Goal: Task Accomplishment & Management: Use online tool/utility

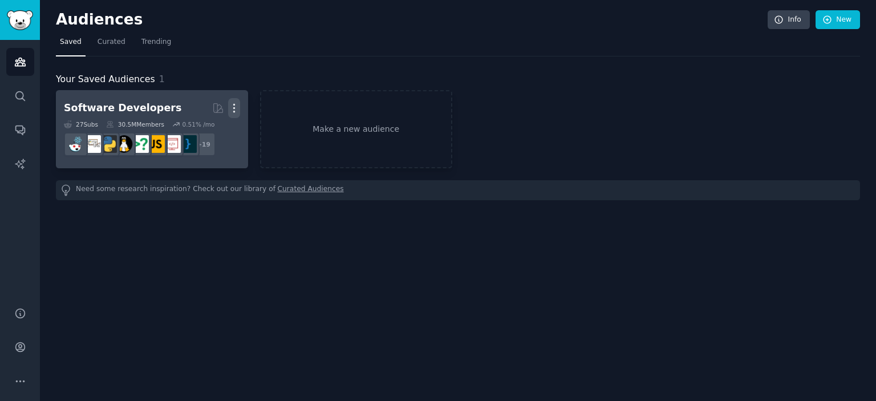
click at [233, 111] on icon "button" at bounding box center [233, 108] width 1 height 8
click at [212, 139] on div "Delete" at bounding box center [195, 132] width 54 height 24
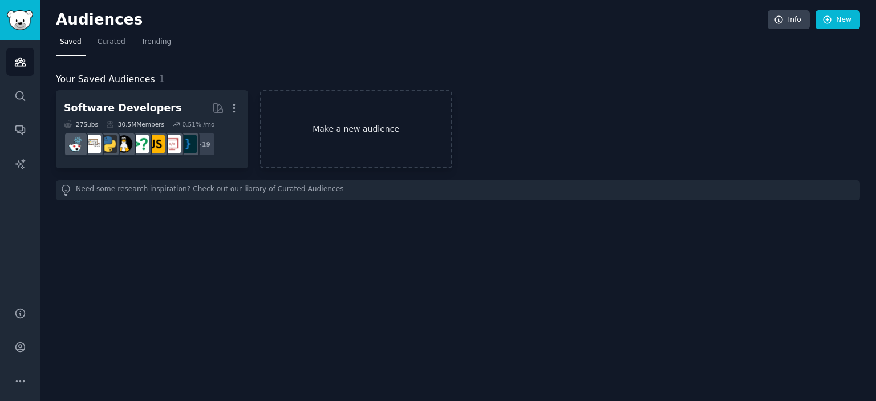
click at [336, 110] on link "Make a new audience" at bounding box center [356, 129] width 192 height 78
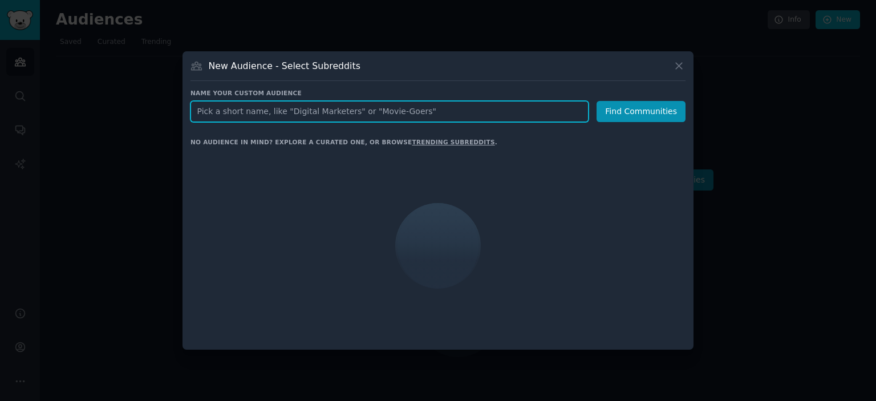
click at [350, 111] on input "text" at bounding box center [389, 111] width 398 height 21
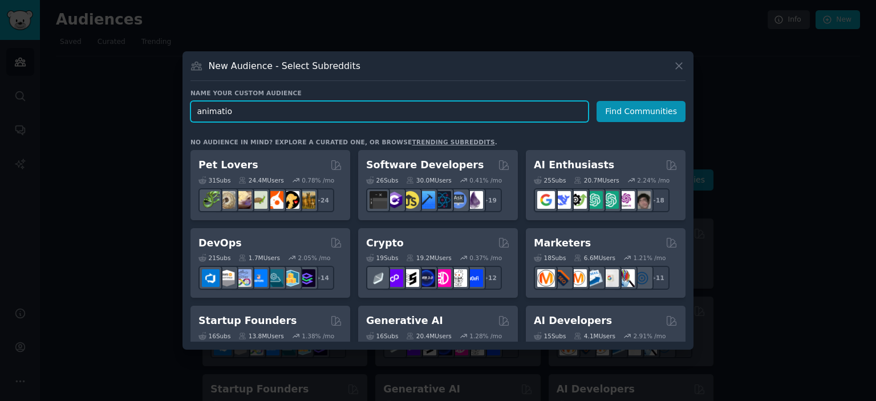
type input "animation"
click button "Find Communities" at bounding box center [641, 111] width 89 height 21
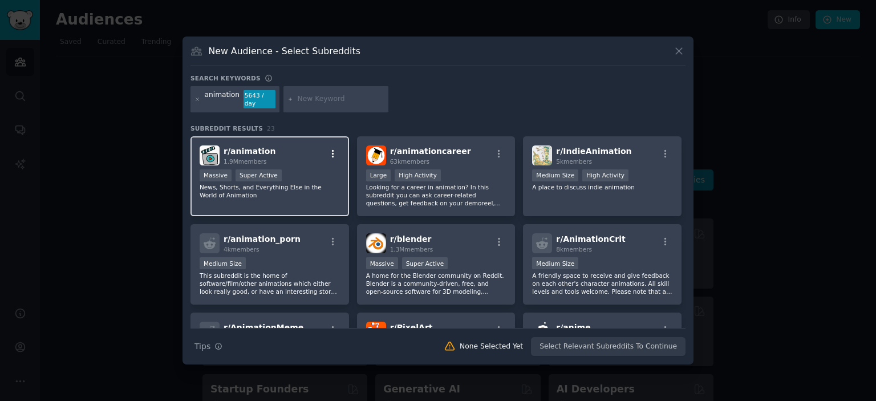
click at [332, 150] on icon "button" at bounding box center [333, 154] width 10 height 10
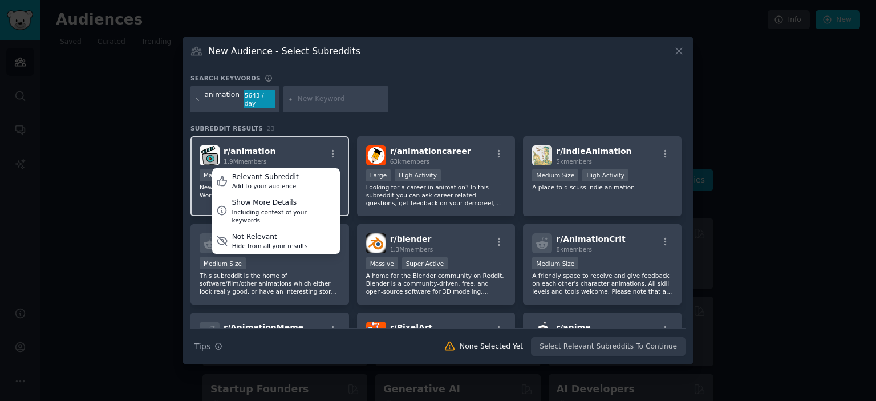
click at [326, 140] on div "r/ animation 1.9M members Relevant Subreddit Add to your audience Show More Det…" at bounding box center [269, 176] width 159 height 80
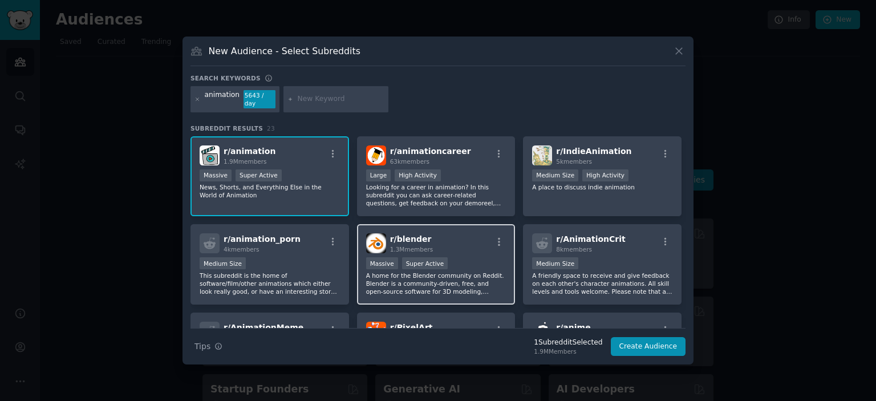
click at [425, 224] on div "r/ blender 1.3M members Massive Super Active A home for the Blender community o…" at bounding box center [436, 264] width 159 height 80
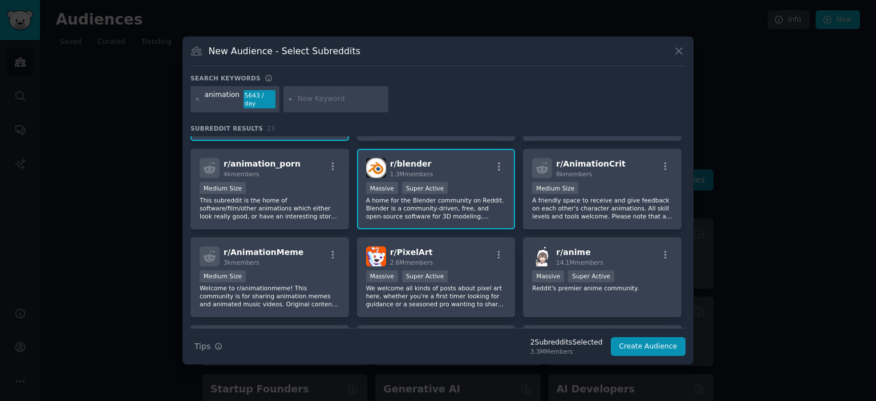
scroll to position [76, 0]
click at [496, 285] on p "We welcome all kinds of posts about pixel art here, whether you're a first time…" at bounding box center [436, 295] width 140 height 24
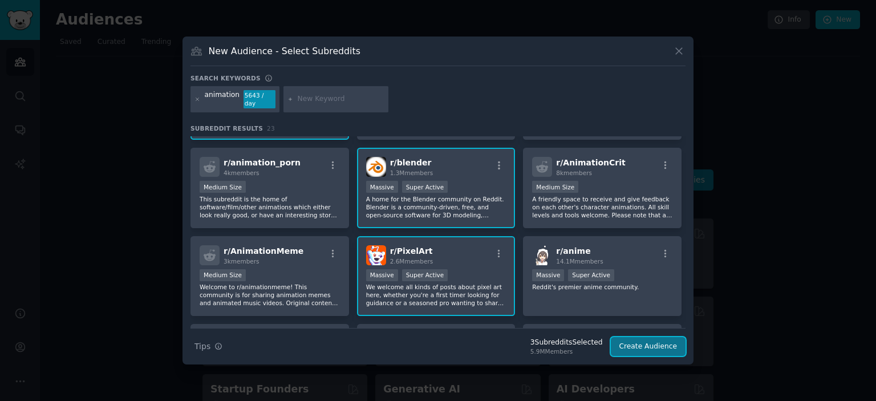
click at [655, 339] on button "Create Audience" at bounding box center [648, 346] width 75 height 19
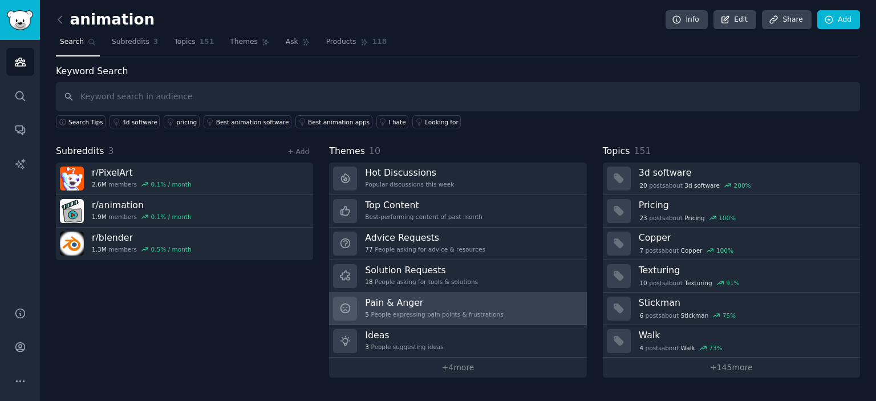
click at [427, 312] on div "5 People expressing pain points & frustrations" at bounding box center [434, 314] width 138 height 8
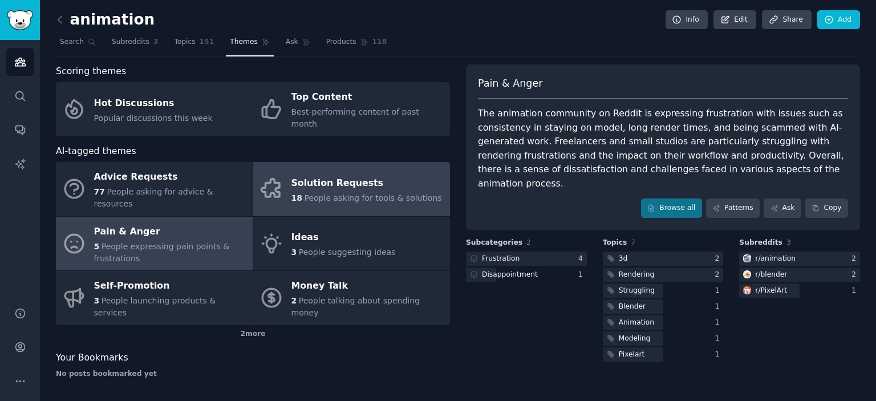
click at [325, 192] on div "18 People asking for tools & solutions" at bounding box center [366, 198] width 151 height 12
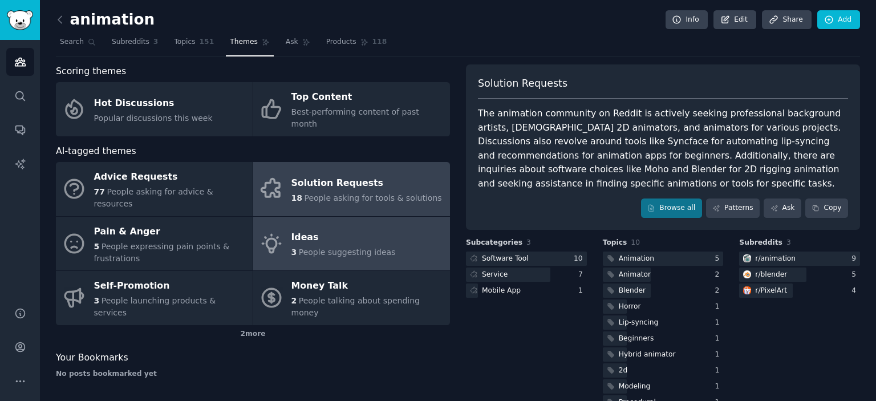
click at [306, 229] on div "Ideas" at bounding box center [343, 238] width 104 height 18
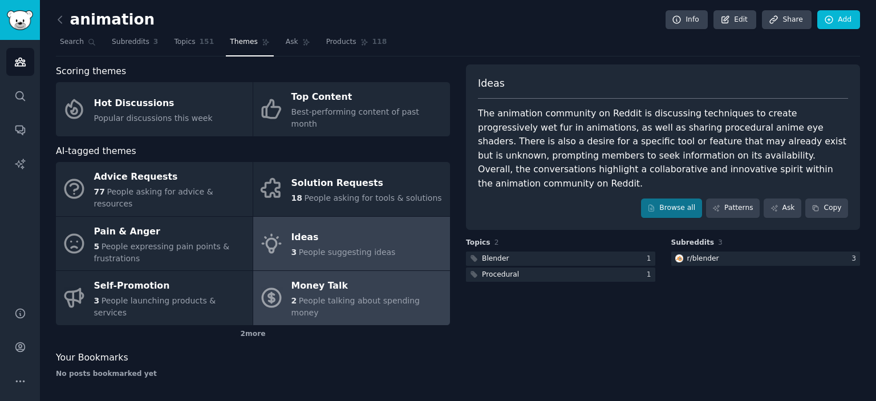
click at [301, 277] on div "Money Talk" at bounding box center [367, 286] width 153 height 18
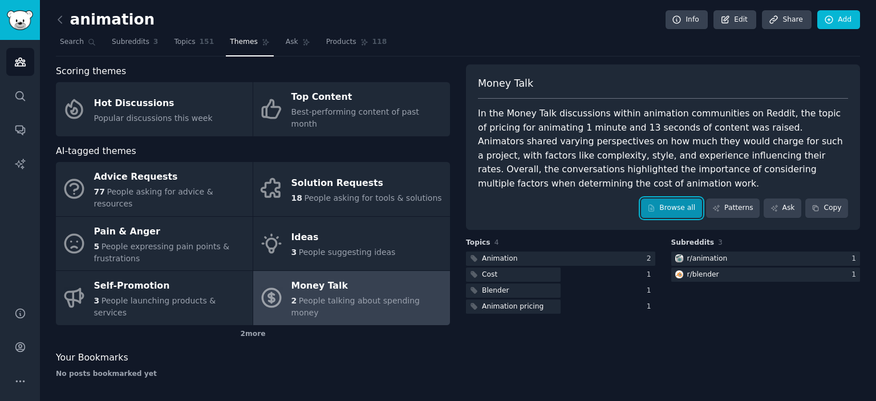
click at [682, 198] on link "Browse all" at bounding box center [671, 207] width 61 height 19
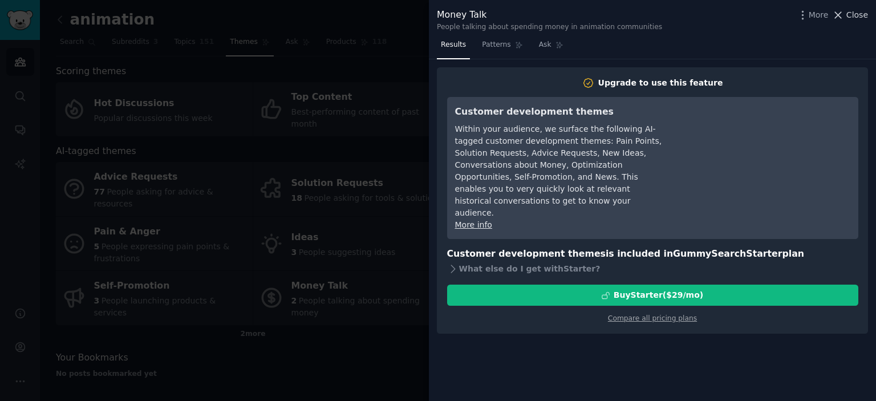
click at [857, 12] on span "Close" at bounding box center [857, 15] width 22 height 12
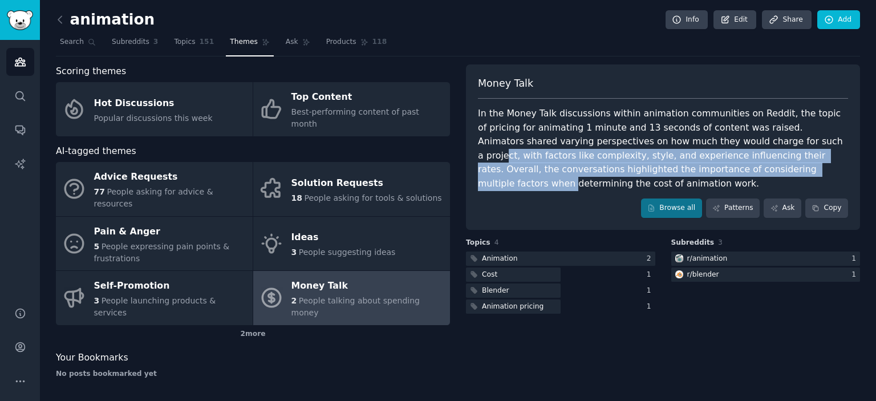
drag, startPoint x: 721, startPoint y: 141, endPoint x: 673, endPoint y: 166, distance: 54.6
click at [673, 166] on div "In the Money Talk discussions within animation communities on Reddit, the topic…" at bounding box center [663, 149] width 370 height 84
